Goal: Task Accomplishment & Management: Complete application form

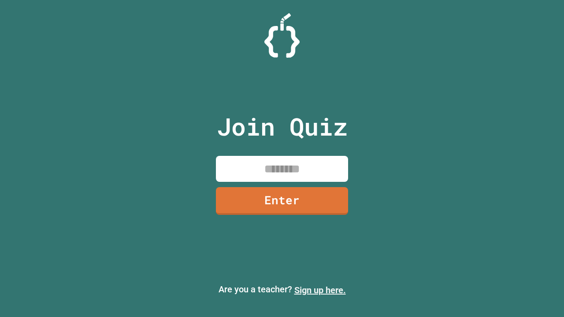
click at [320, 290] on link "Sign up here." at bounding box center [320, 290] width 52 height 11
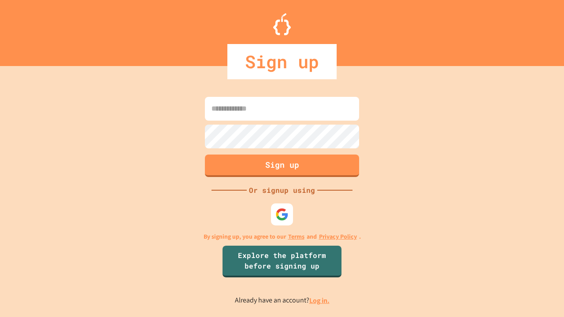
click at [320, 300] on link "Log in." at bounding box center [319, 300] width 20 height 9
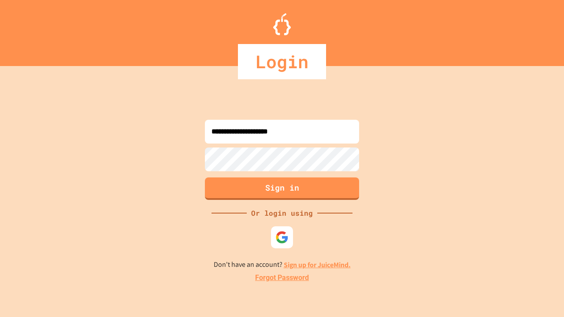
type input "**********"
